Goal: Task Accomplishment & Management: Use online tool/utility

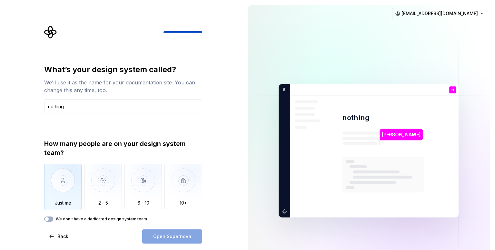
click at [64, 192] on img "button" at bounding box center [63, 185] width 38 height 43
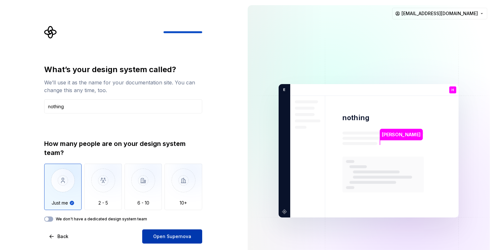
click at [182, 235] on span "Open Supernova" at bounding box center [172, 236] width 38 height 6
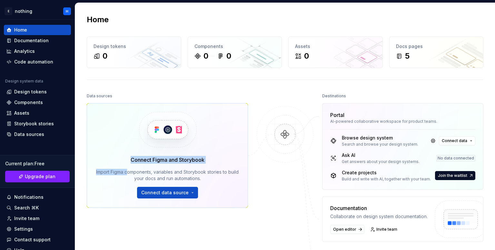
drag, startPoint x: 127, startPoint y: 161, endPoint x: 134, endPoint y: 172, distance: 13.8
click at [134, 172] on div "Connect Figma and Storybook Import Figma components, variables and Storybook st…" at bounding box center [167, 177] width 142 height 43
click at [134, 172] on div "Import Figma components, variables and Storybook stories to build your docs and…" at bounding box center [167, 175] width 142 height 13
click at [130, 171] on div "Import Figma components, variables and Storybook stories to build your docs and…" at bounding box center [167, 175] width 142 height 13
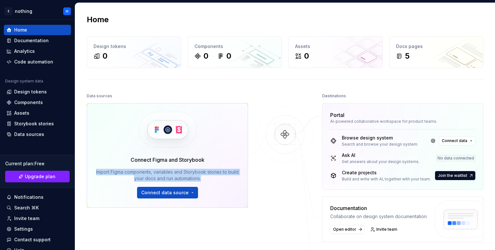
drag, startPoint x: 209, startPoint y: 179, endPoint x: 105, endPoint y: 166, distance: 104.8
click at [105, 166] on div "Connect Figma and Storybook Import Figma components, variables and Storybook st…" at bounding box center [167, 177] width 142 height 43
click at [232, 173] on div "Import Figma components, variables and Storybook stories to build your docs and…" at bounding box center [167, 175] width 142 height 13
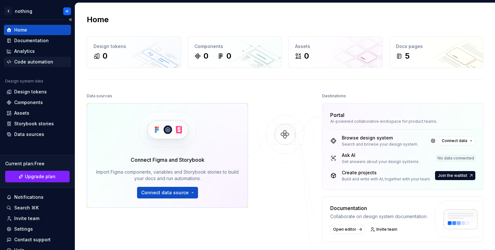
click at [35, 62] on div "Code automation" at bounding box center [33, 62] width 39 height 6
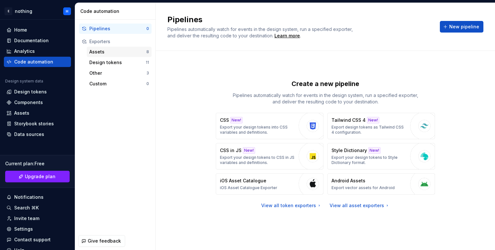
click at [130, 48] on div "Assets 8" at bounding box center [119, 52] width 65 height 10
